Goal: Understand process/instructions: Learn about a topic

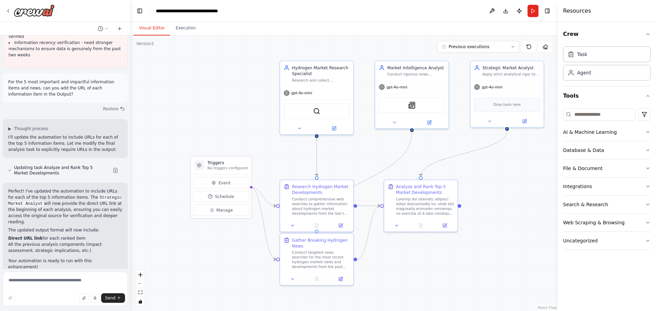
click at [143, 25] on button "Visual Editor" at bounding box center [152, 28] width 37 height 14
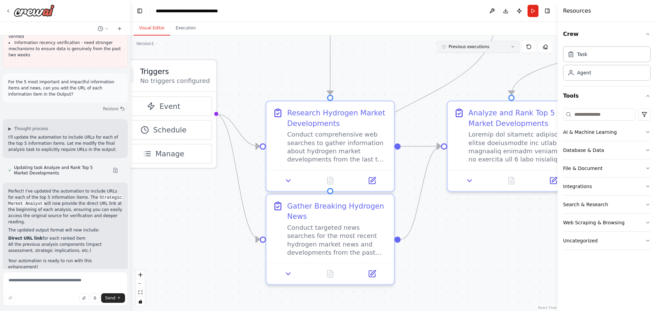
click at [512, 48] on icon at bounding box center [513, 47] width 4 height 4
click at [468, 61] on div "1h 47m ago" at bounding box center [483, 59] width 68 height 5
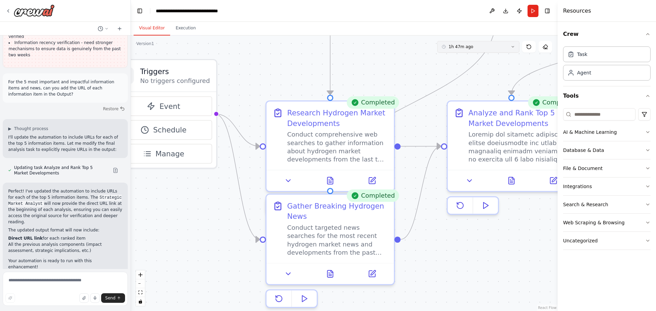
click at [513, 46] on icon at bounding box center [513, 47] width 4 height 4
click at [462, 80] on div "2h 17m ago" at bounding box center [483, 81] width 68 height 5
click at [328, 272] on icon at bounding box center [329, 272] width 5 height 7
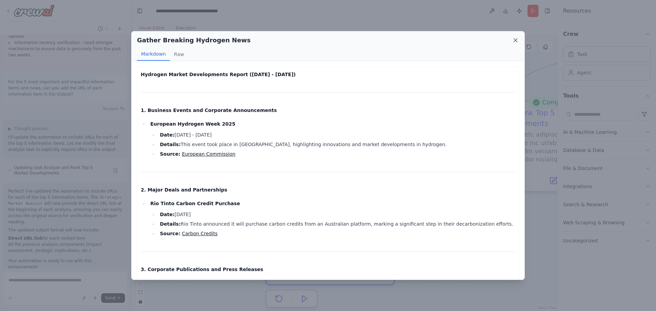
click at [514, 40] on icon at bounding box center [515, 40] width 7 height 7
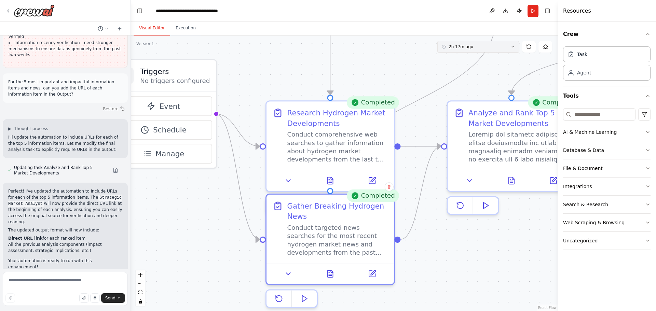
click at [514, 48] on icon at bounding box center [513, 47] width 4 height 4
click at [510, 180] on icon at bounding box center [511, 180] width 3 height 0
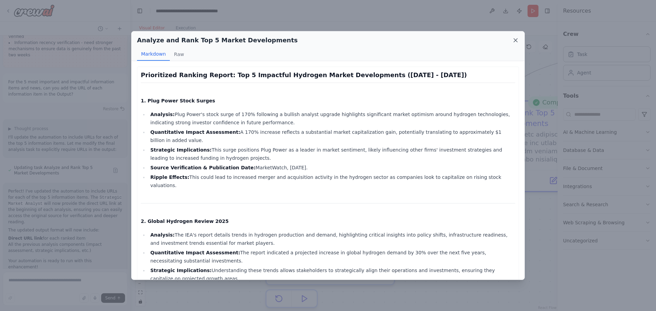
click at [516, 42] on icon at bounding box center [515, 40] width 7 height 7
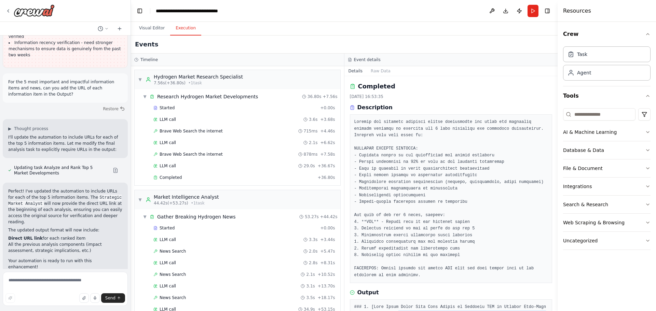
click at [184, 27] on button "Execution" at bounding box center [185, 28] width 31 height 14
click at [647, 34] on icon "button" at bounding box center [647, 33] width 5 height 5
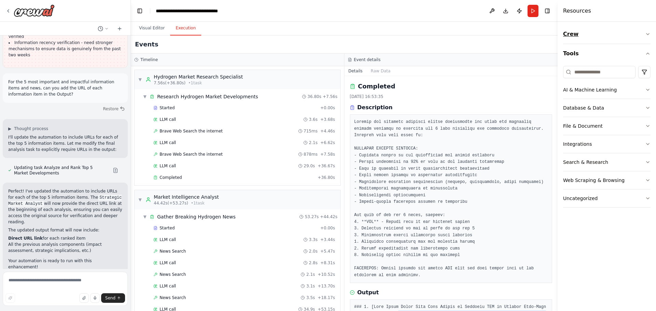
click at [647, 33] on icon "button" at bounding box center [647, 33] width 5 height 5
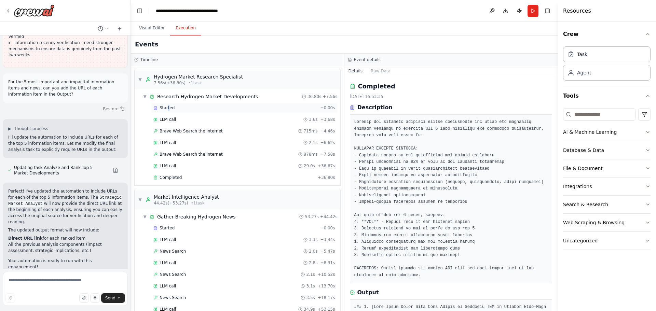
click at [168, 107] on span "Started" at bounding box center [167, 107] width 15 height 5
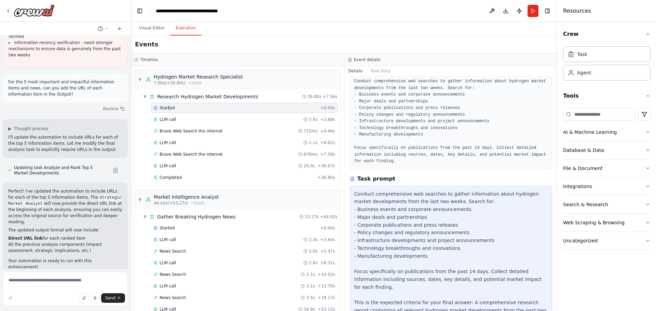
scroll to position [75, 0]
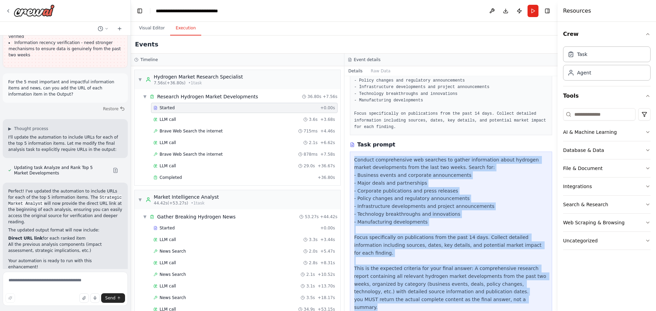
drag, startPoint x: 354, startPoint y: 159, endPoint x: 541, endPoint y: 296, distance: 232.2
click at [541, 296] on div "Conduct comprehensive web searches to gather information about hydrogen market …" at bounding box center [451, 234] width 203 height 164
copy div "Conduct comprehensive web searches to gather information about hydrogen market …"
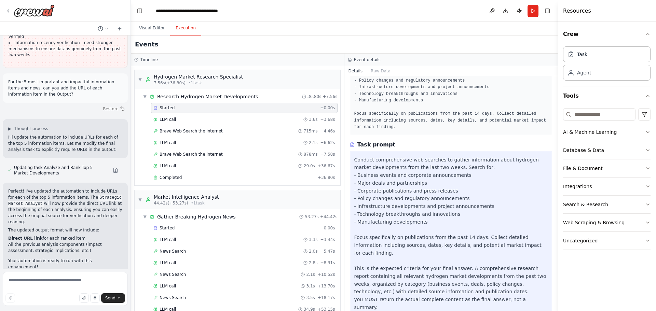
click at [578, 275] on div "Crew Task Agent Tools AI & Machine Learning Database & Data File & Document Int…" at bounding box center [607, 167] width 98 height 290
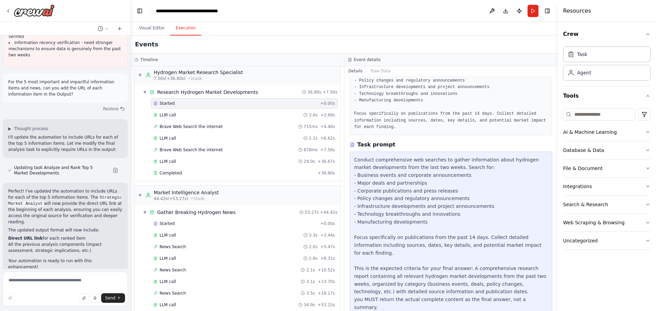
scroll to position [0, 0]
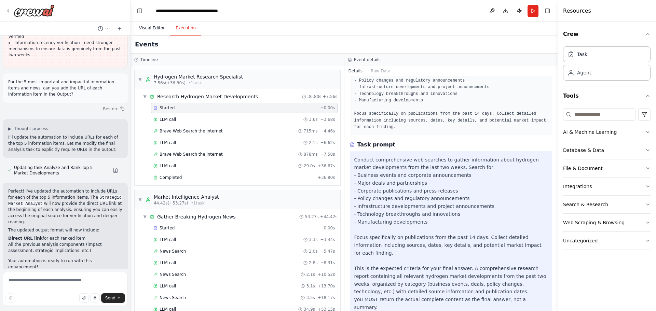
click at [146, 29] on button "Visual Editor" at bounding box center [152, 28] width 37 height 14
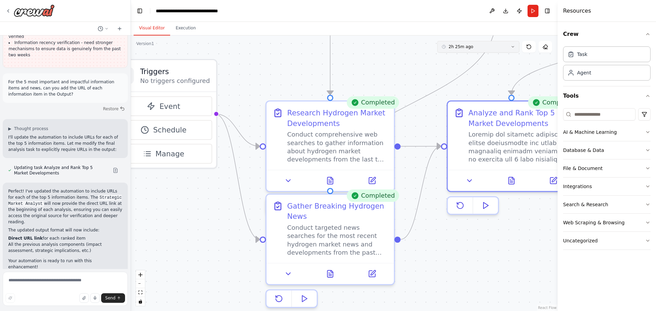
click at [514, 46] on icon at bounding box center [513, 46] width 2 height 1
click at [464, 69] on div "1h 54m ago" at bounding box center [483, 70] width 68 height 5
click at [329, 271] on icon at bounding box center [329, 272] width 5 height 7
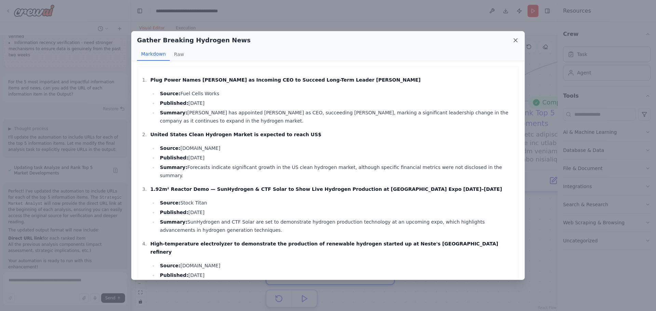
click at [514, 39] on icon at bounding box center [515, 40] width 7 height 7
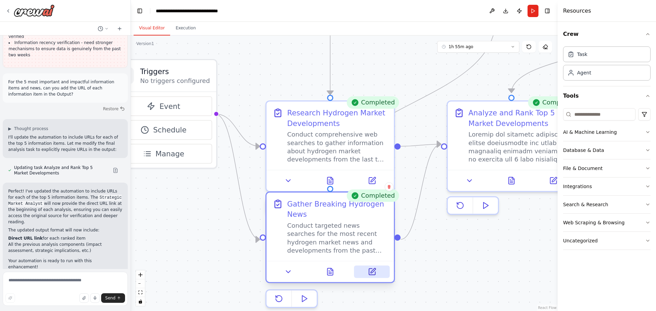
click at [374, 274] on icon at bounding box center [372, 272] width 6 height 6
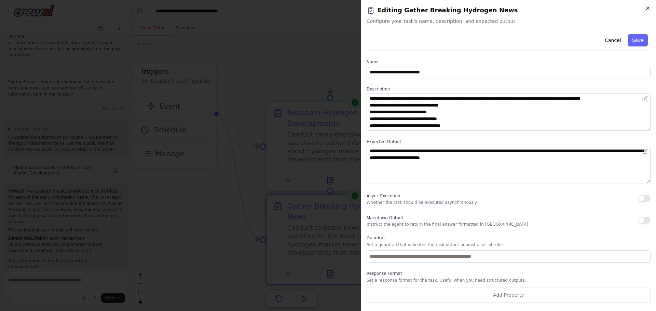
click at [647, 6] on icon "button" at bounding box center [647, 7] width 5 height 5
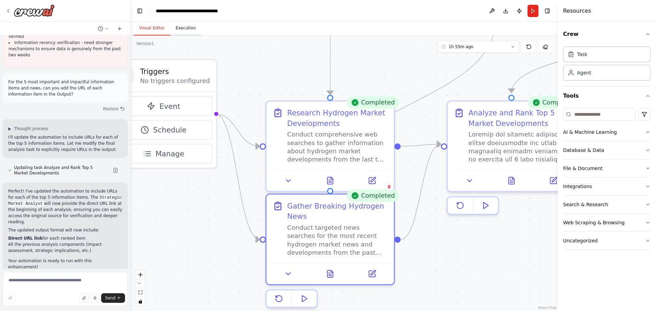
click at [183, 27] on button "Execution" at bounding box center [185, 28] width 31 height 14
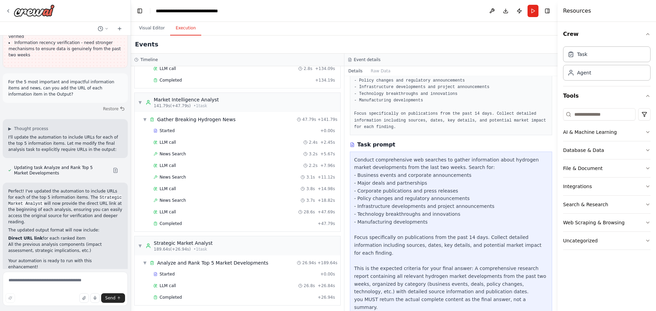
scroll to position [1215, 0]
click at [171, 222] on span "Completed" at bounding box center [171, 221] width 22 height 5
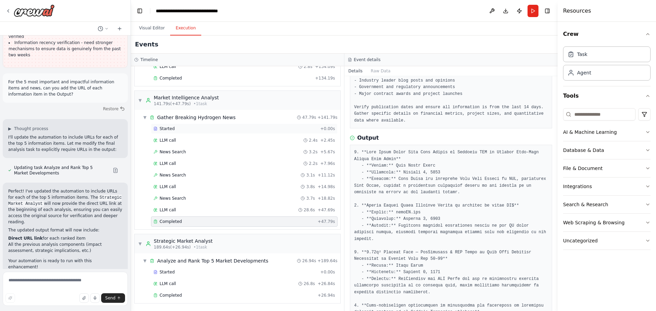
click at [164, 128] on span "Started" at bounding box center [167, 128] width 15 height 5
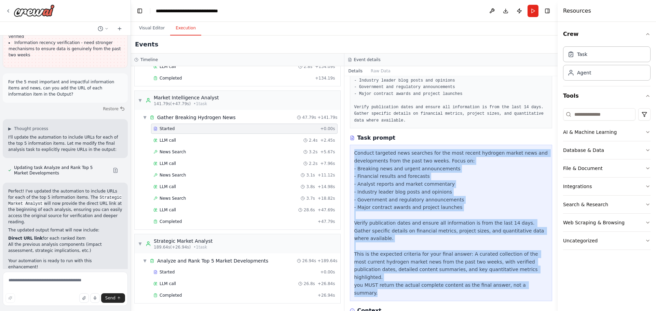
drag, startPoint x: 355, startPoint y: 153, endPoint x: 533, endPoint y: 269, distance: 213.0
click at [533, 269] on div "Conduct targeted news searches for the most recent hydrogen market news and dev…" at bounding box center [452, 223] width 194 height 148
copy div "Conduct targeted news searches for the most recent hydrogen market news and dev…"
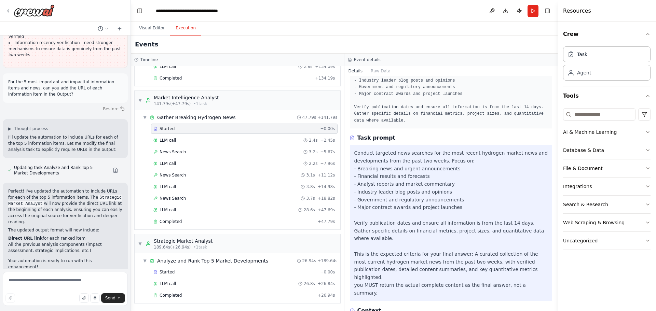
click at [374, 43] on div "Events" at bounding box center [344, 45] width 427 height 18
click at [155, 272] on icon at bounding box center [155, 272] width 4 height 4
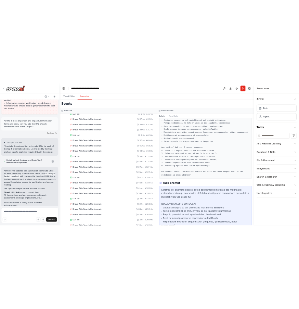
scroll to position [0, 0]
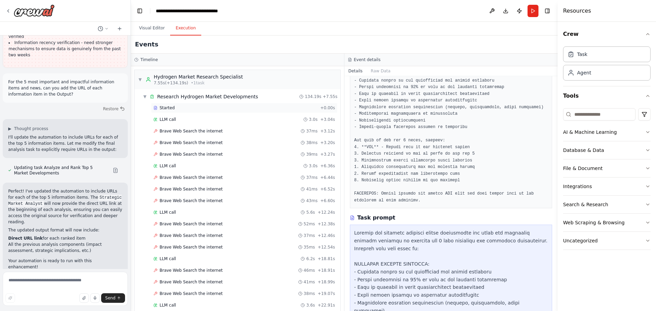
click at [168, 108] on span "Started" at bounding box center [167, 107] width 15 height 5
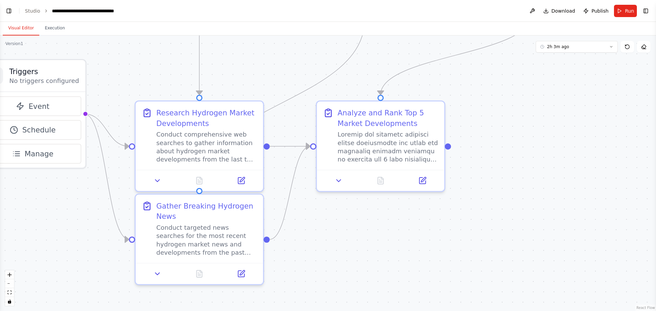
click at [20, 28] on button "Visual Editor" at bounding box center [21, 28] width 37 height 14
click at [611, 46] on icon at bounding box center [612, 47] width 4 height 4
click at [565, 71] on div "2h 3m ago" at bounding box center [581, 70] width 68 height 5
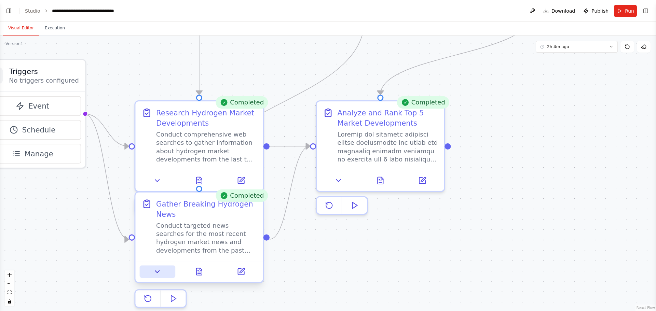
click at [154, 271] on icon at bounding box center [157, 272] width 8 height 8
click at [157, 273] on icon at bounding box center [157, 272] width 8 height 8
click at [243, 272] on icon at bounding box center [241, 272] width 6 height 6
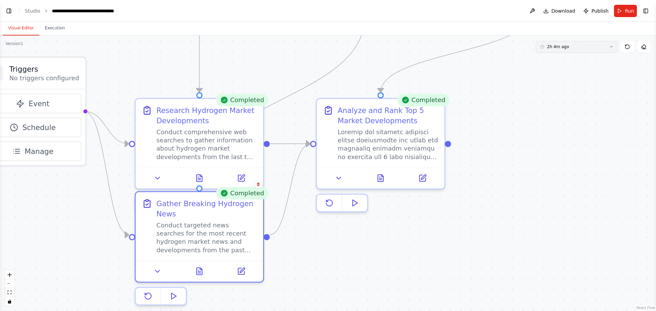
click at [612, 45] on icon at bounding box center [612, 47] width 4 height 4
click at [555, 81] on div "2h 34m ago" at bounding box center [581, 81] width 68 height 5
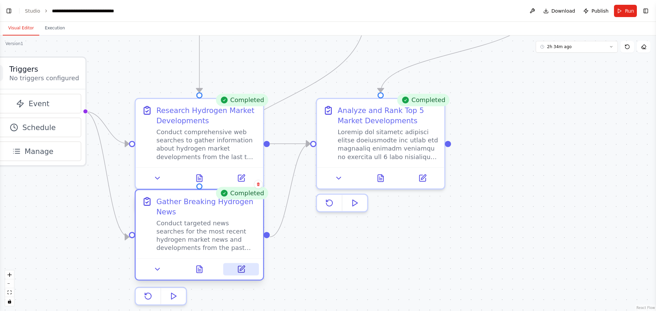
click at [241, 267] on icon at bounding box center [241, 269] width 6 height 6
click at [242, 270] on icon at bounding box center [242, 268] width 5 height 5
click at [52, 27] on button "Execution" at bounding box center [54, 28] width 31 height 14
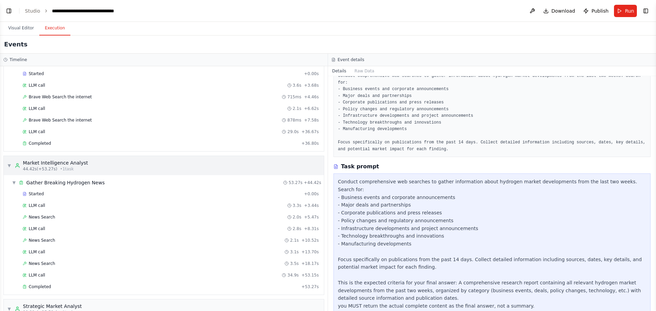
scroll to position [68, 0]
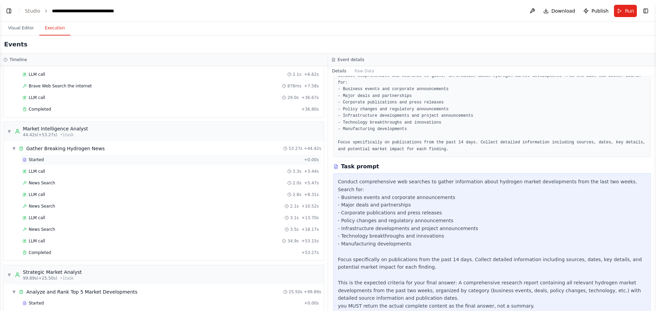
click at [35, 160] on span "Started" at bounding box center [36, 159] width 15 height 5
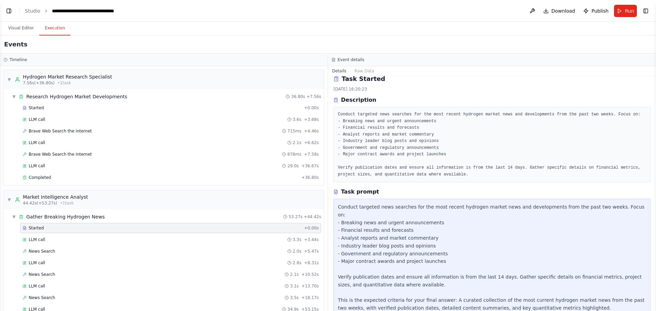
scroll to position [0, 0]
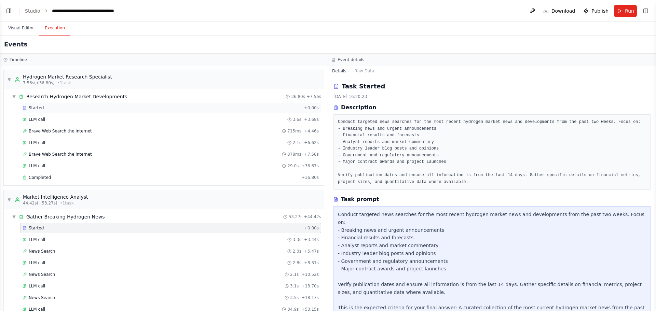
click at [31, 107] on span "Started" at bounding box center [36, 107] width 15 height 5
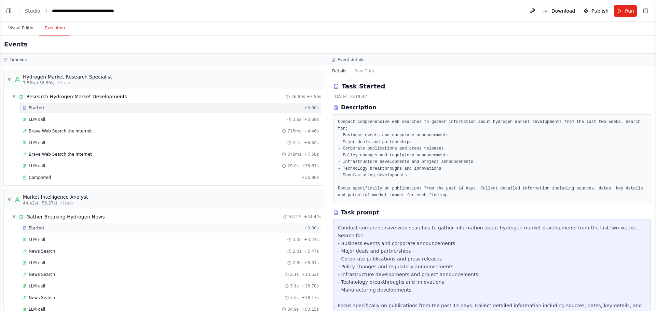
click at [36, 227] on span "Started" at bounding box center [36, 228] width 15 height 5
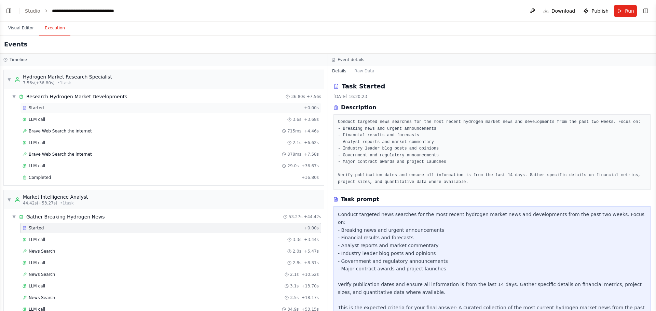
click at [38, 105] on span "Started" at bounding box center [36, 107] width 15 height 5
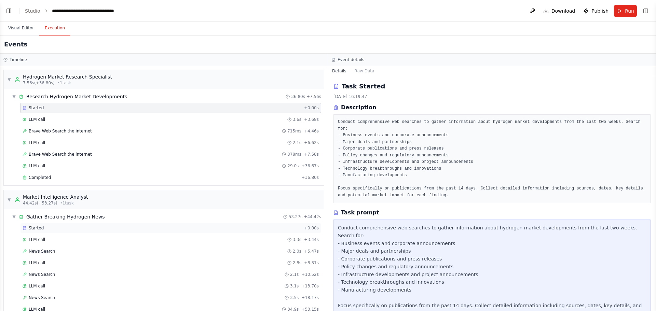
click at [33, 227] on span "Started" at bounding box center [36, 228] width 15 height 5
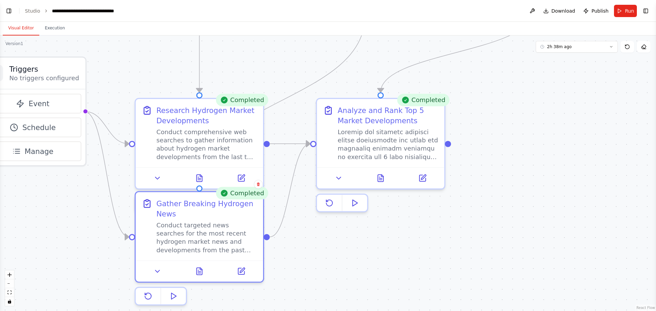
click at [23, 28] on button "Visual Editor" at bounding box center [21, 28] width 37 height 14
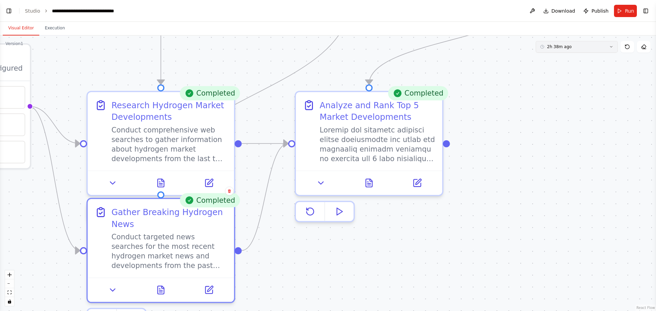
click at [611, 46] on icon at bounding box center [612, 46] width 2 height 1
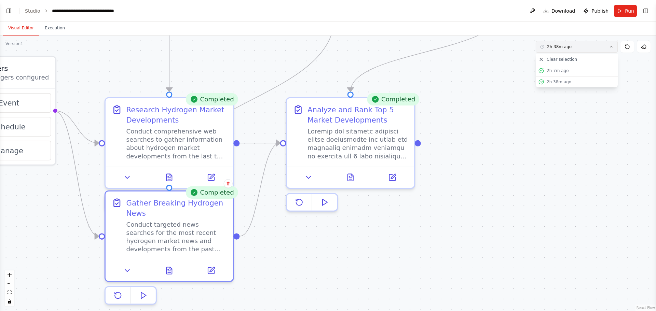
click at [613, 46] on icon at bounding box center [612, 47] width 4 height 4
click at [613, 46] on icon at bounding box center [612, 46] width 2 height 1
click at [558, 68] on div "2h 8m ago" at bounding box center [581, 70] width 68 height 5
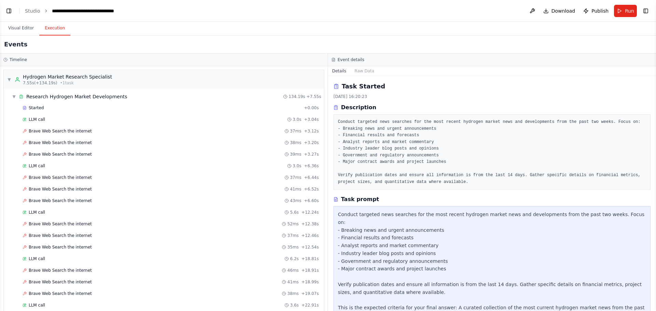
click at [55, 28] on button "Execution" at bounding box center [54, 28] width 31 height 14
click at [34, 106] on span "Started" at bounding box center [36, 107] width 15 height 5
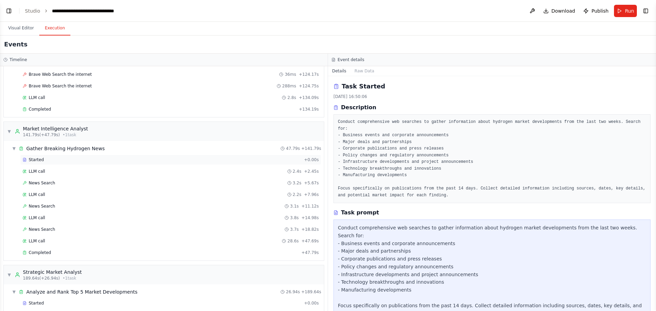
scroll to position [1196, 0]
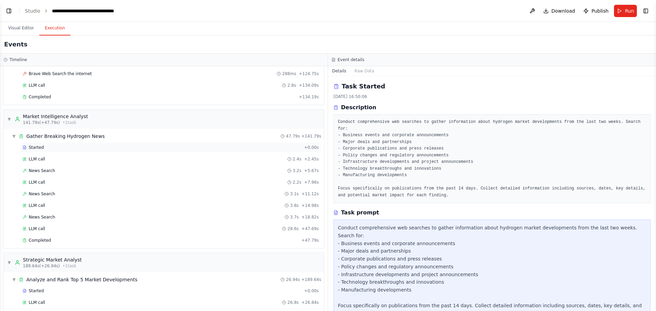
click at [38, 148] on span "Started" at bounding box center [36, 147] width 15 height 5
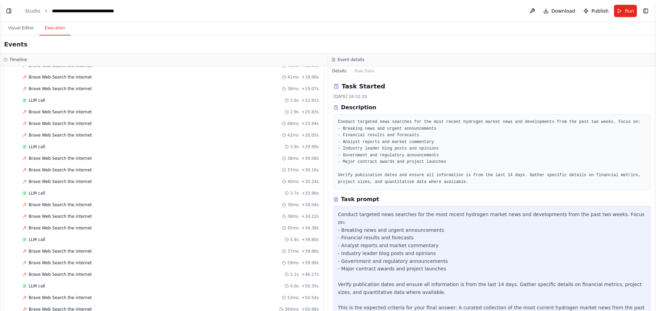
scroll to position [0, 0]
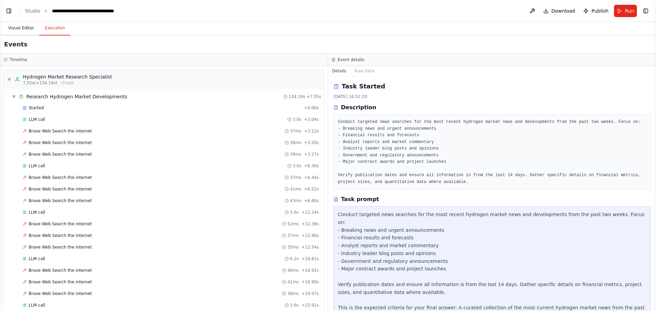
click at [25, 26] on button "Visual Editor" at bounding box center [21, 28] width 37 height 14
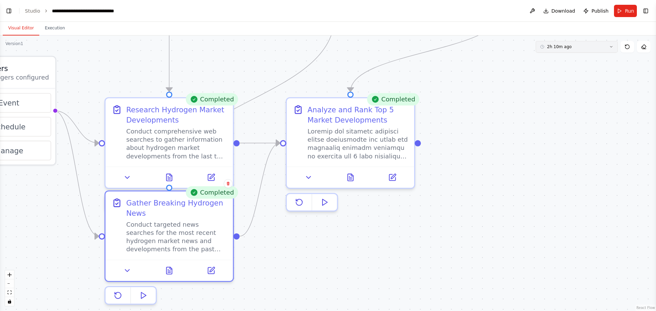
click at [611, 46] on icon at bounding box center [612, 47] width 4 height 4
click at [556, 82] on div "2h 40m ago" at bounding box center [581, 81] width 68 height 5
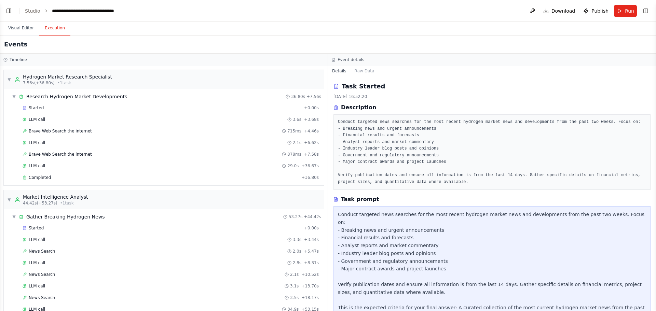
click at [52, 28] on button "Execution" at bounding box center [54, 28] width 31 height 14
click at [35, 106] on span "Started" at bounding box center [36, 107] width 15 height 5
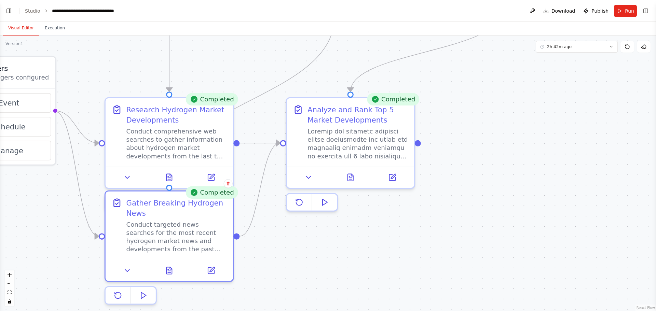
click at [14, 26] on button "Visual Editor" at bounding box center [21, 28] width 37 height 14
click at [614, 45] on button "2h 42m ago" at bounding box center [577, 47] width 82 height 12
click at [551, 68] on button "2h 11m ago" at bounding box center [577, 70] width 82 height 11
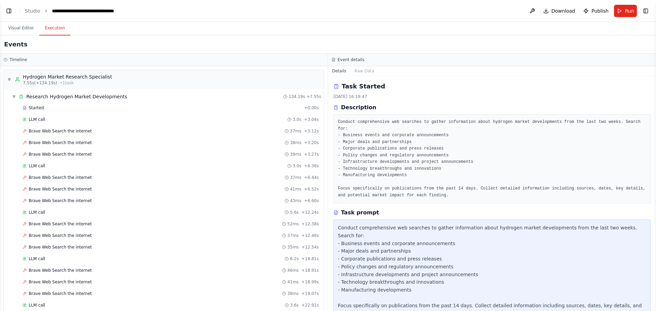
click at [45, 27] on button "Execution" at bounding box center [54, 28] width 31 height 14
click at [32, 107] on span "Started" at bounding box center [36, 107] width 15 height 5
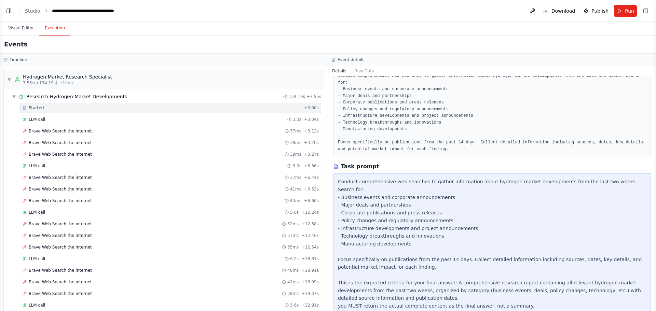
scroll to position [12, 0]
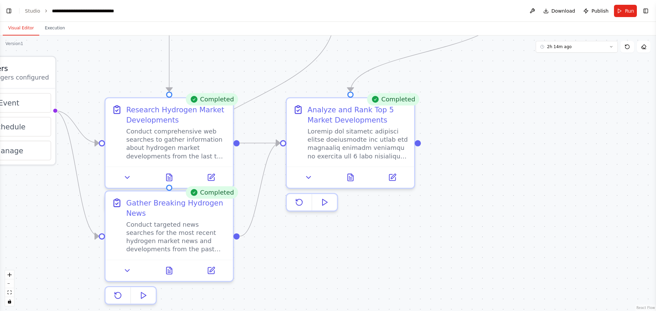
click at [20, 25] on button "Visual Editor" at bounding box center [21, 28] width 37 height 14
click at [612, 46] on icon at bounding box center [612, 47] width 4 height 4
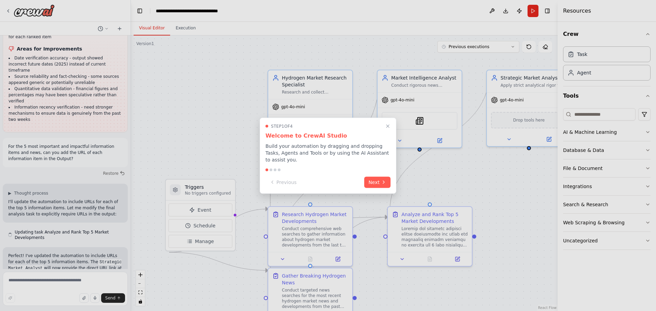
scroll to position [1180, 0]
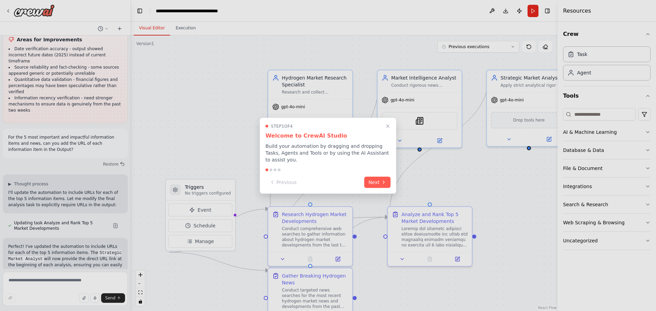
click at [157, 29] on div at bounding box center [328, 155] width 656 height 311
click at [503, 48] on div at bounding box center [328, 155] width 656 height 311
click at [376, 178] on button "Next" at bounding box center [377, 181] width 26 height 11
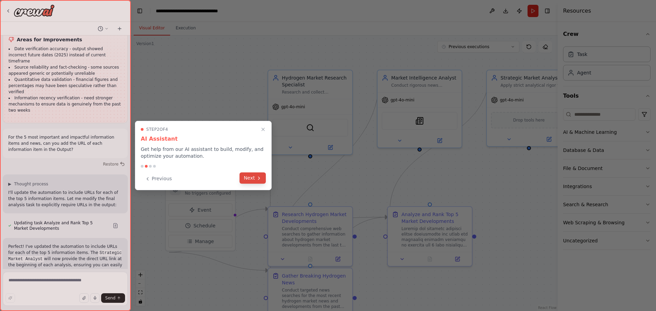
click at [254, 180] on button "Next" at bounding box center [253, 178] width 26 height 11
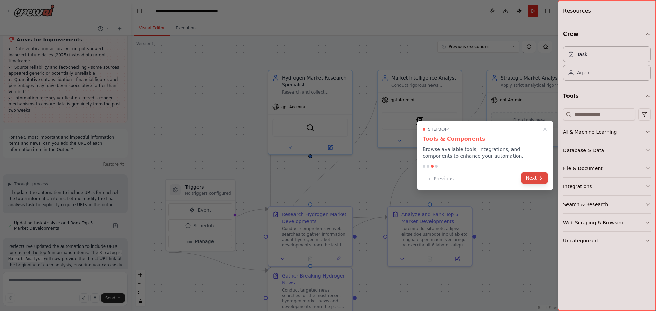
click at [536, 178] on button "Next" at bounding box center [535, 178] width 26 height 11
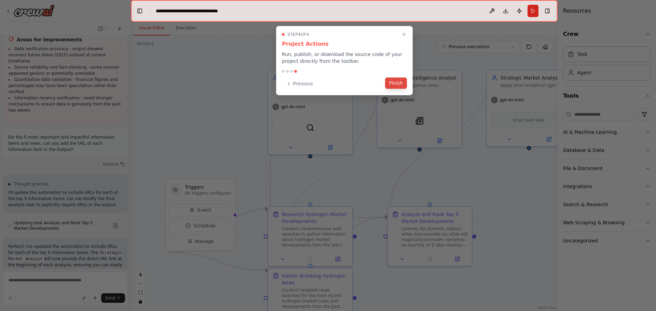
click at [390, 82] on button "Finish" at bounding box center [396, 83] width 22 height 11
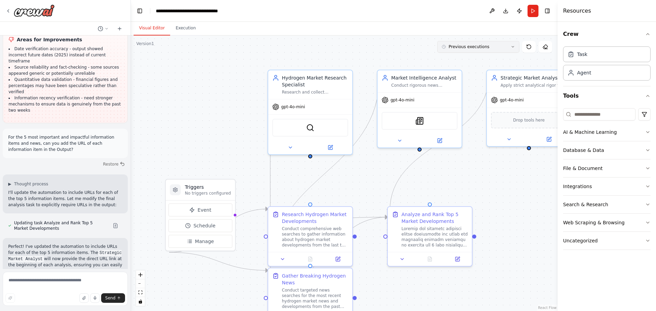
click at [511, 46] on icon at bounding box center [513, 47] width 4 height 4
click at [458, 59] on div "2h 15m ago" at bounding box center [483, 59] width 68 height 5
click at [183, 27] on button "Execution" at bounding box center [185, 28] width 31 height 14
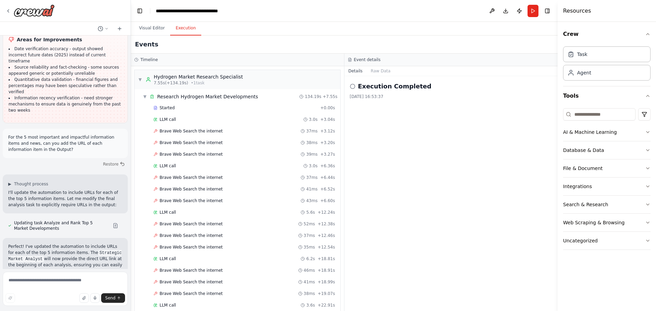
click at [0, 0] on icon at bounding box center [0, 0] width 0 height 0
click at [0, 0] on div "2h 23m ago" at bounding box center [0, 0] width 0 height 0
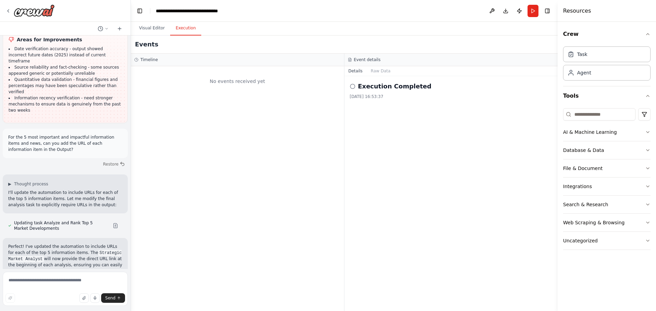
click at [0, 0] on icon at bounding box center [0, 0] width 0 height 0
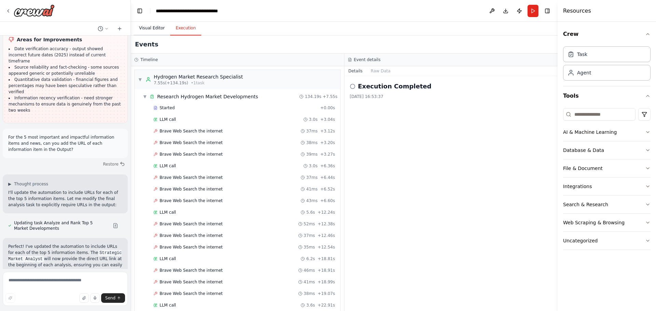
click at [147, 28] on button "Visual Editor" at bounding box center [152, 28] width 37 height 14
